Goal: Task Accomplishment & Management: Manage account settings

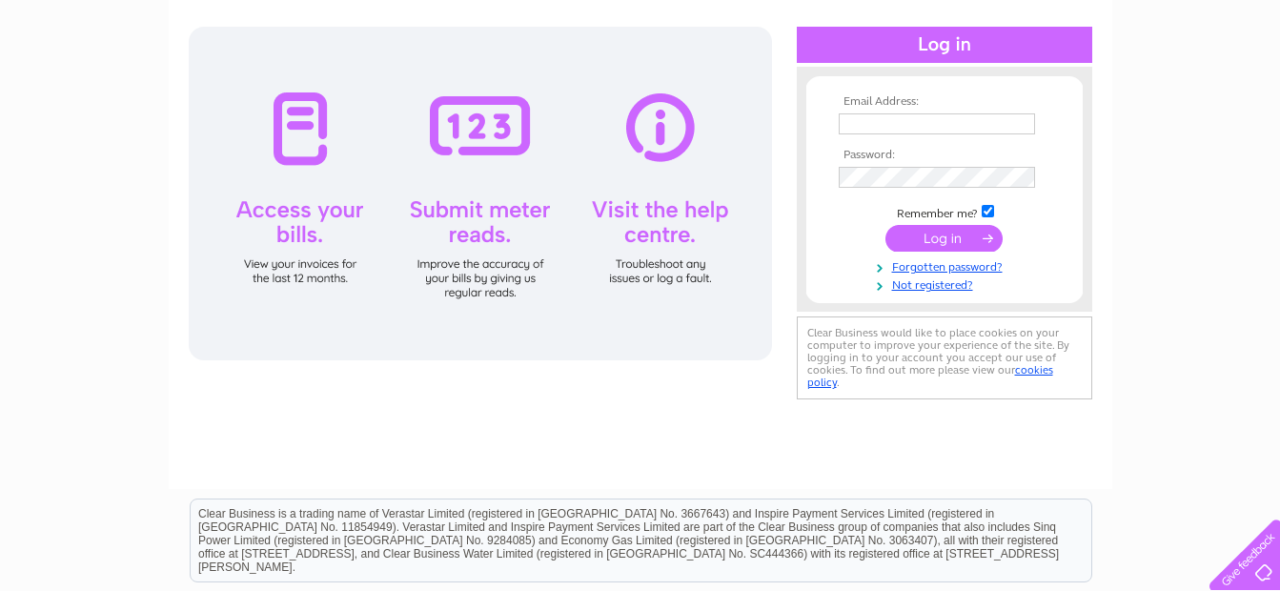
scroll to position [191, 0]
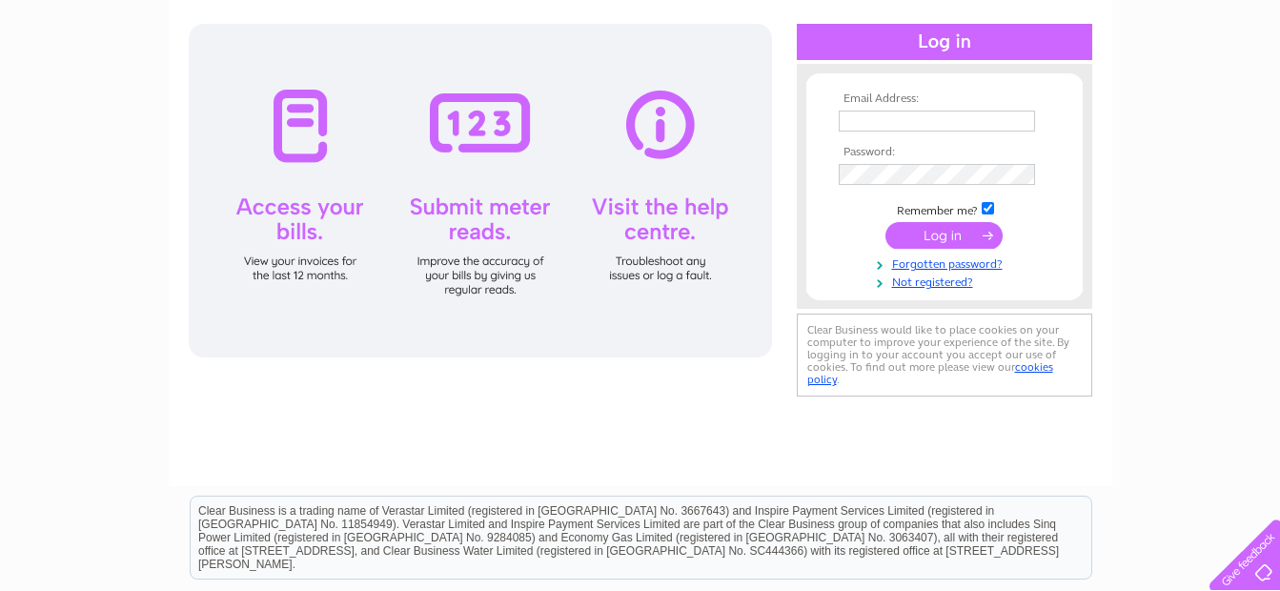
type input "info@jmportugues.co.uk"
click at [950, 235] on input "submit" at bounding box center [944, 235] width 117 height 27
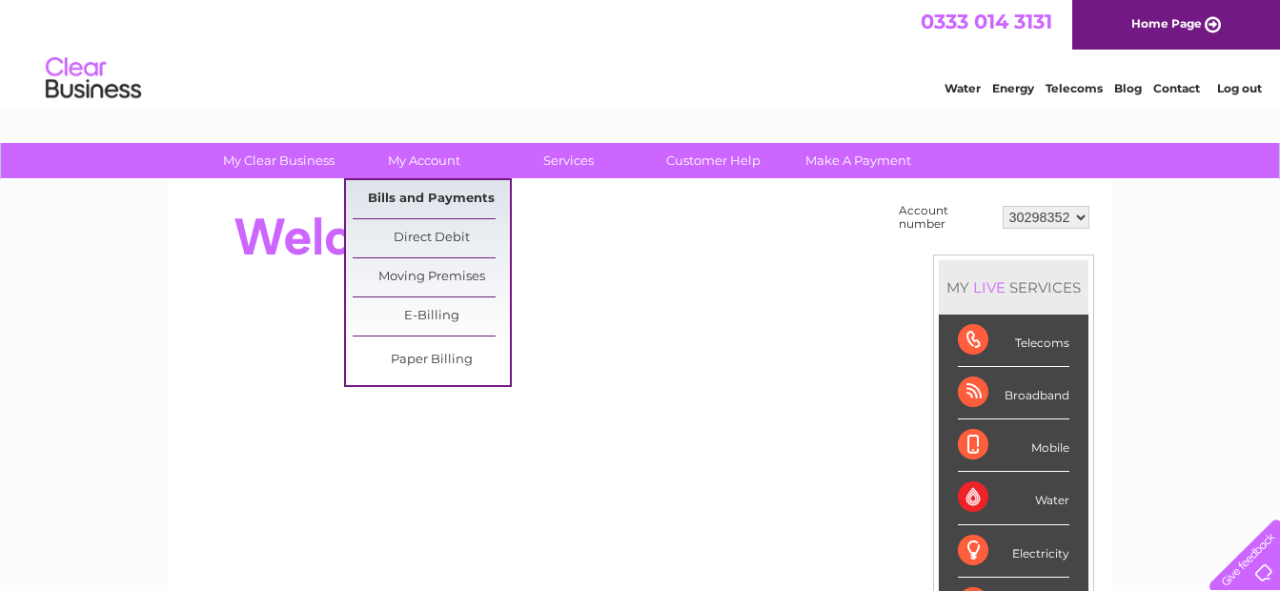
click at [430, 197] on link "Bills and Payments" at bounding box center [431, 199] width 157 height 38
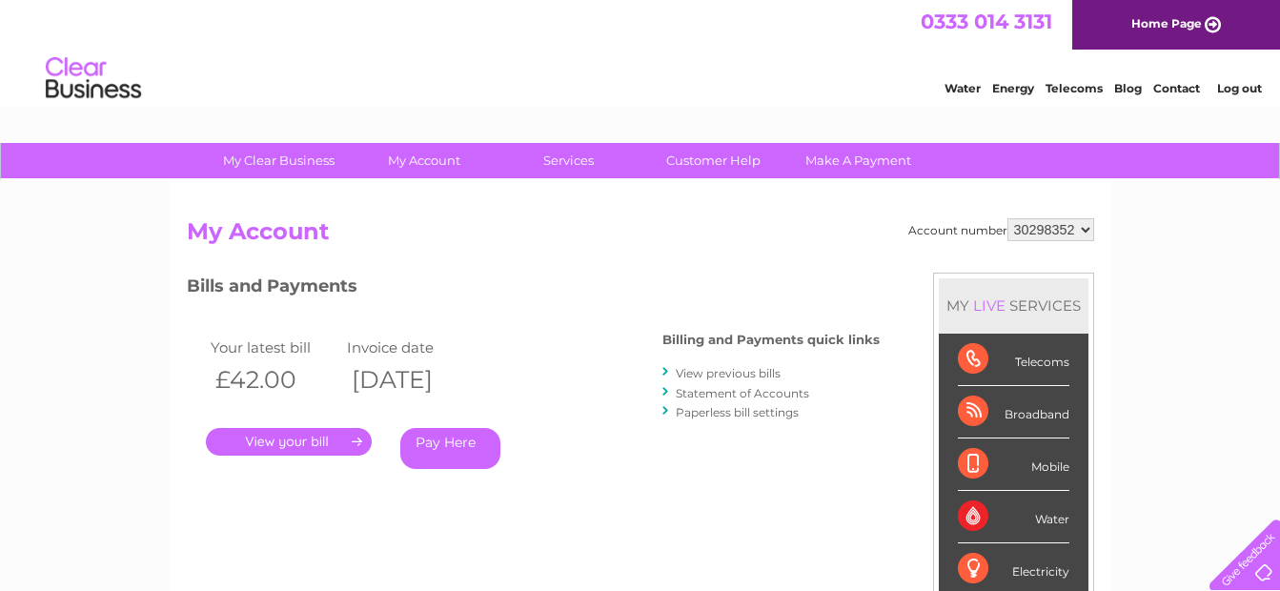
click at [1240, 85] on link "Log out" at bounding box center [1239, 88] width 45 height 14
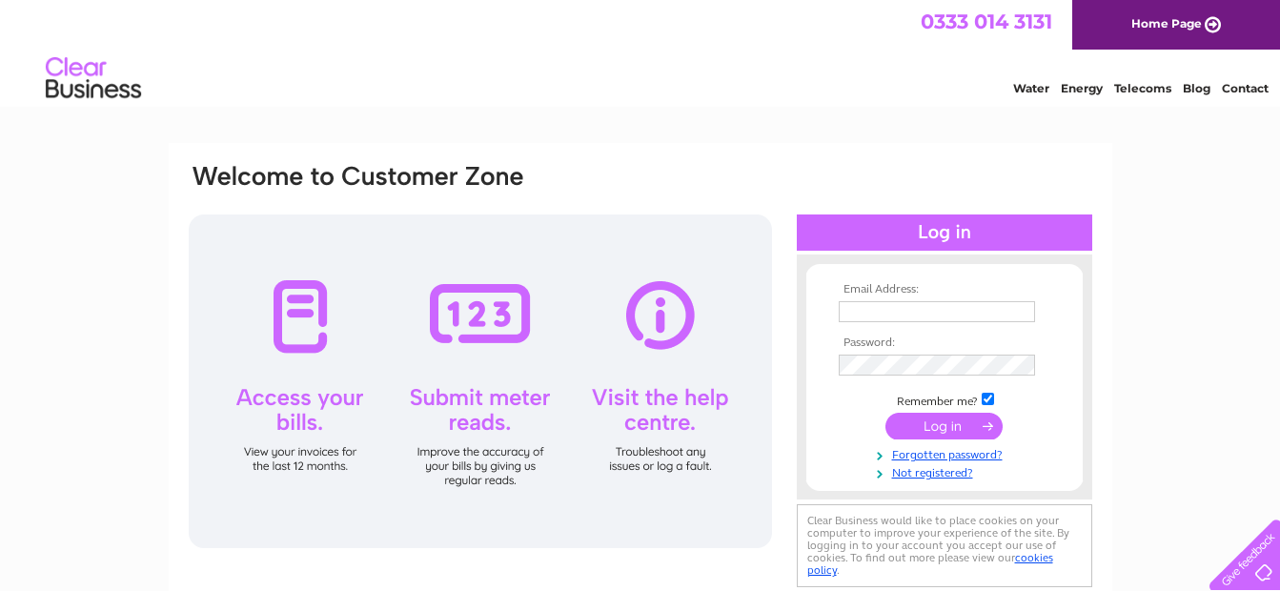
type input "[EMAIL_ADDRESS][DOMAIN_NAME]"
drag, startPoint x: 301, startPoint y: 174, endPoint x: 493, endPoint y: 169, distance: 191.7
click at [493, 169] on div at bounding box center [458, 188] width 543 height 52
click at [485, 177] on div at bounding box center [458, 188] width 543 height 52
click at [478, 331] on div at bounding box center [480, 381] width 583 height 334
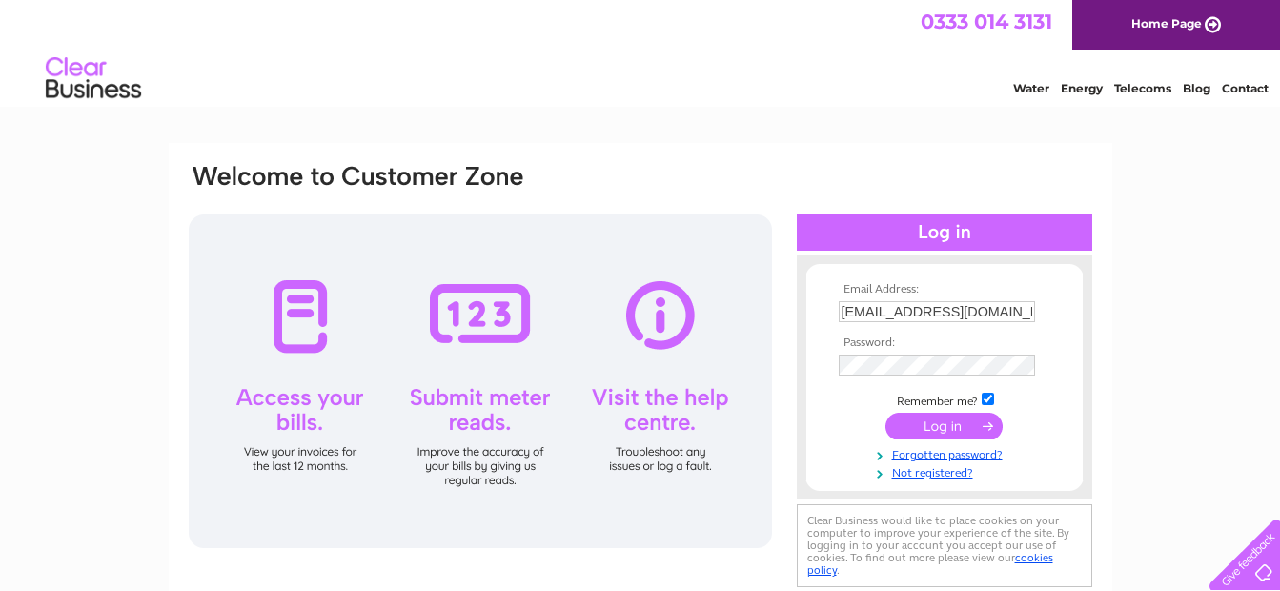
click at [304, 331] on div at bounding box center [480, 381] width 583 height 334
click at [121, 341] on div "Email Address: [EMAIL_ADDRESS][DOMAIN_NAME] Password: Forgotten password?" at bounding box center [640, 573] width 1280 height 860
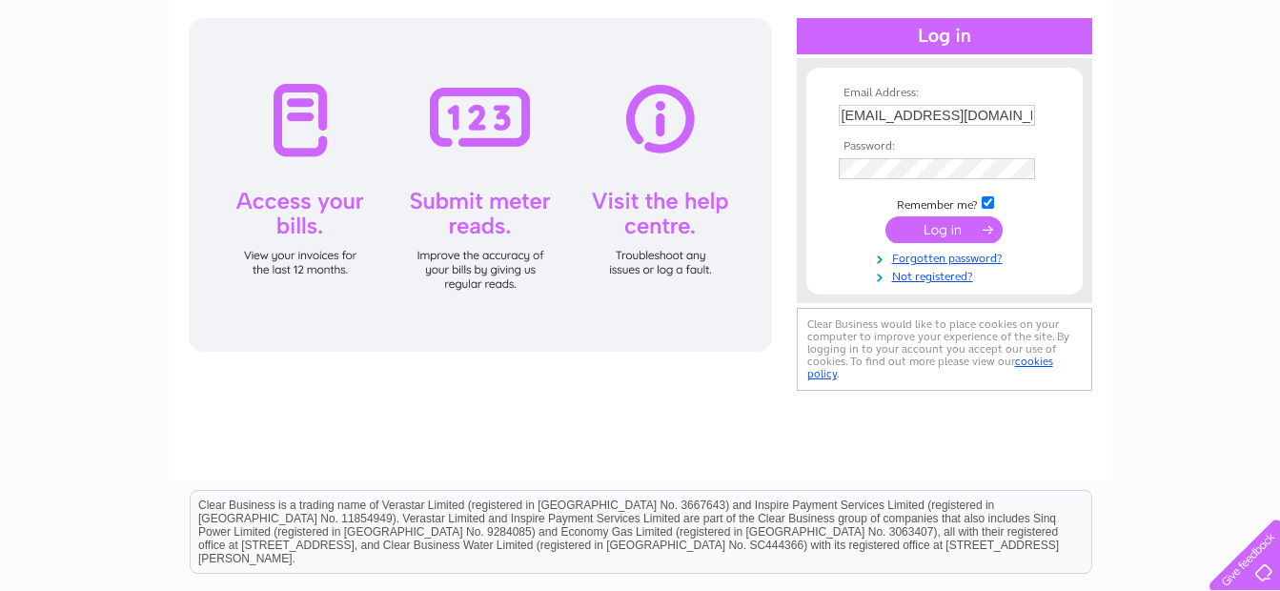
scroll to position [286, 0]
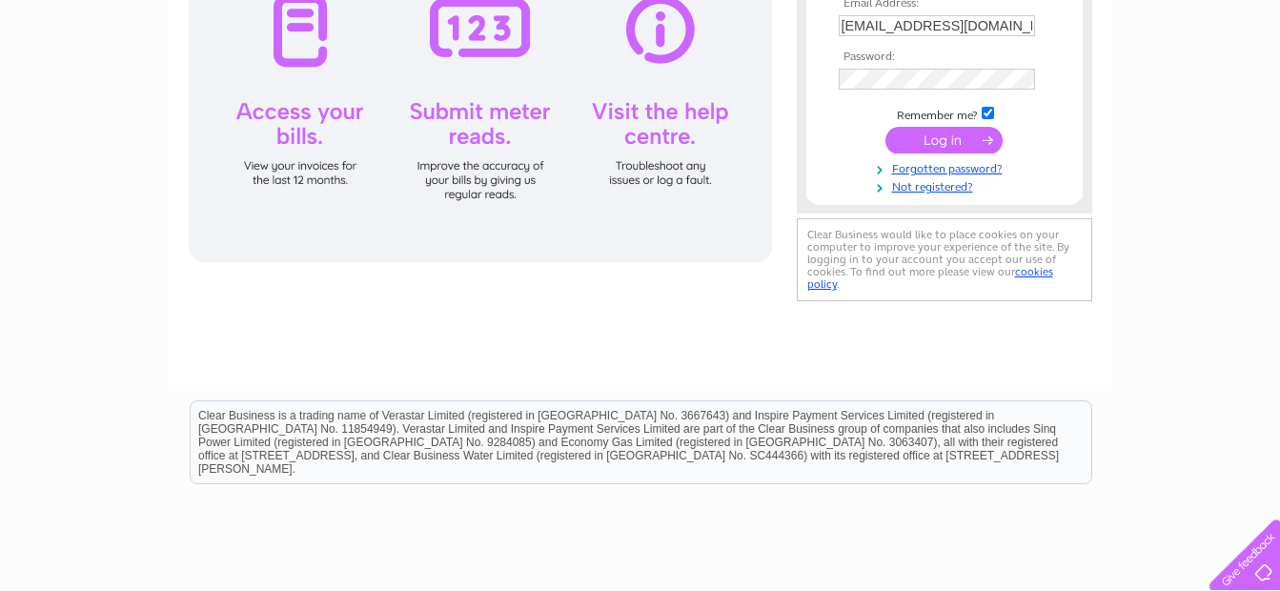
click at [1255, 570] on div at bounding box center [1241, 551] width 78 height 78
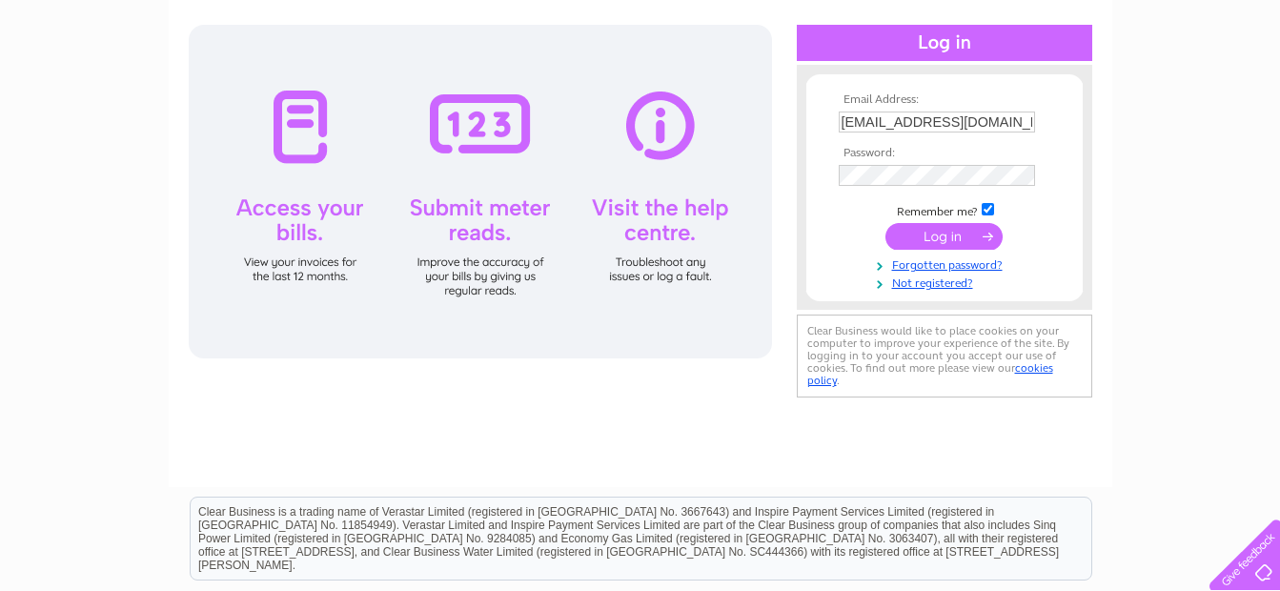
scroll to position [0, 0]
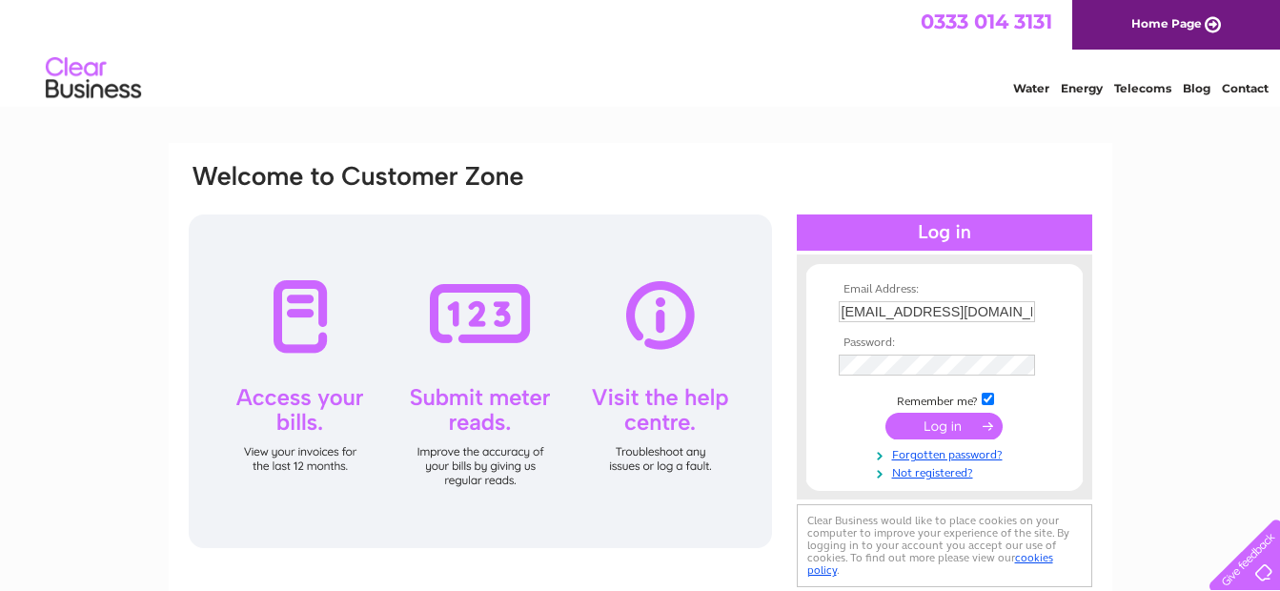
click at [1173, 19] on link "Home Page" at bounding box center [1176, 25] width 208 height 50
